Goal: Information Seeking & Learning: Learn about a topic

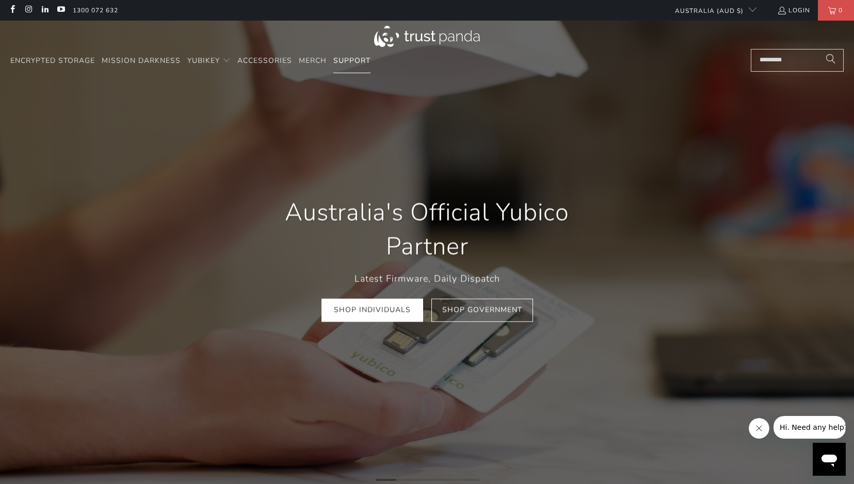
click at [366, 60] on span "Support" at bounding box center [351, 61] width 37 height 10
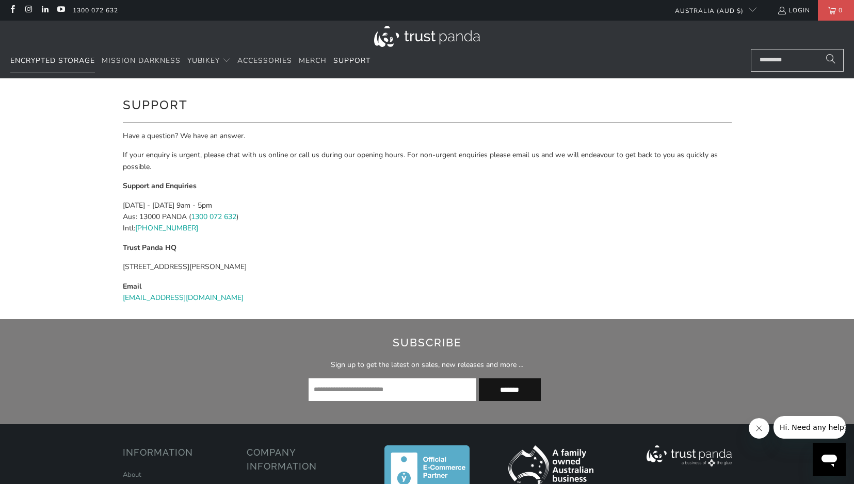
click at [86, 59] on span "Encrypted Storage" at bounding box center [52, 61] width 85 height 10
